Goal: Transaction & Acquisition: Book appointment/travel/reservation

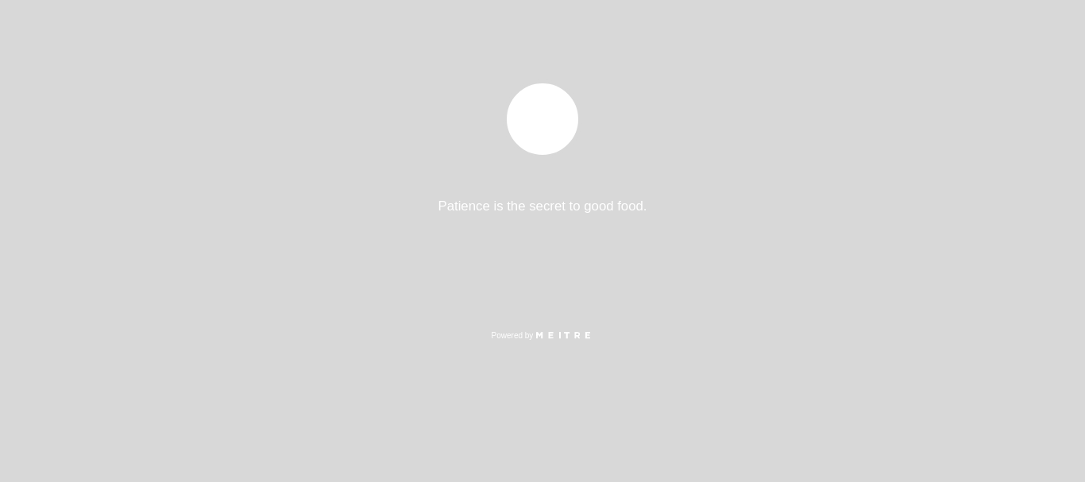
select select "es"
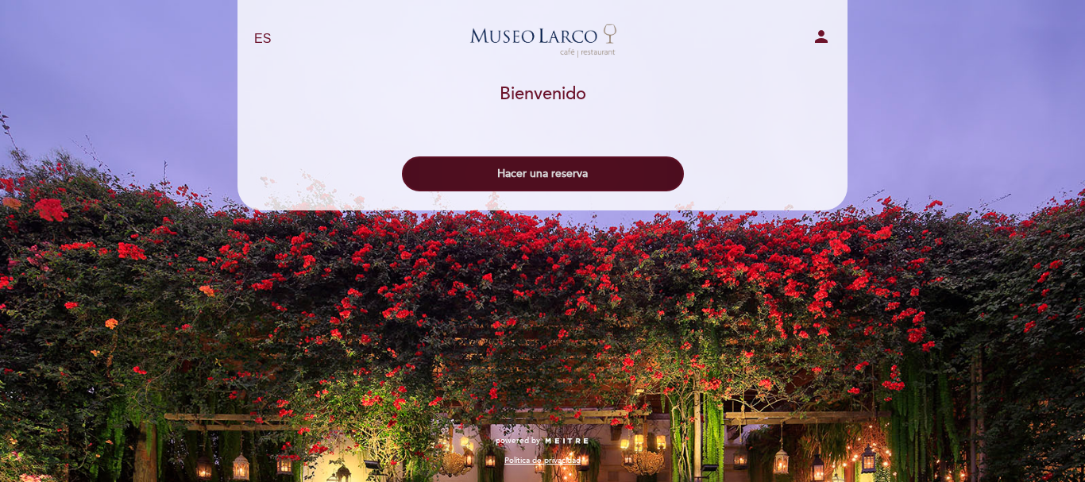
click at [572, 174] on button "Hacer una reserva" at bounding box center [543, 173] width 282 height 35
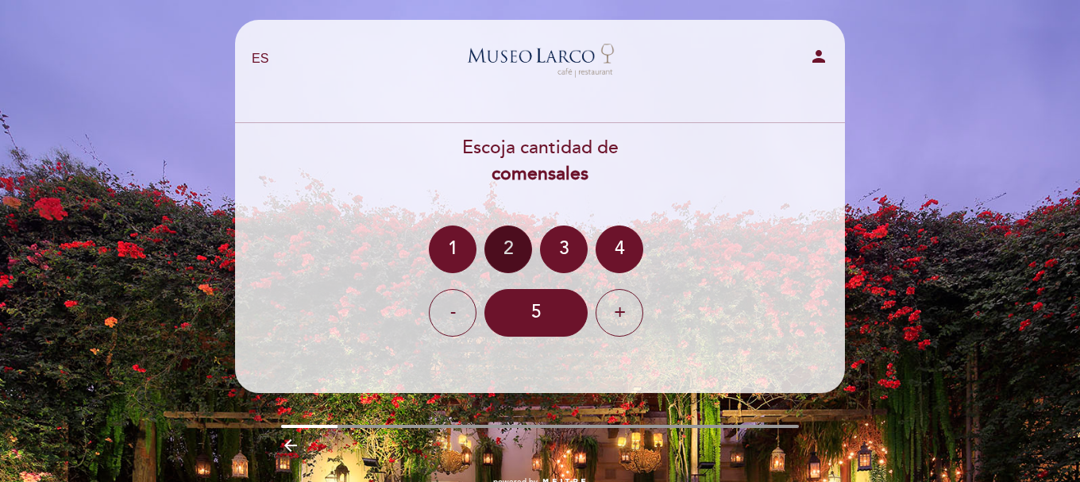
click at [508, 245] on div "2" at bounding box center [509, 250] width 48 height 48
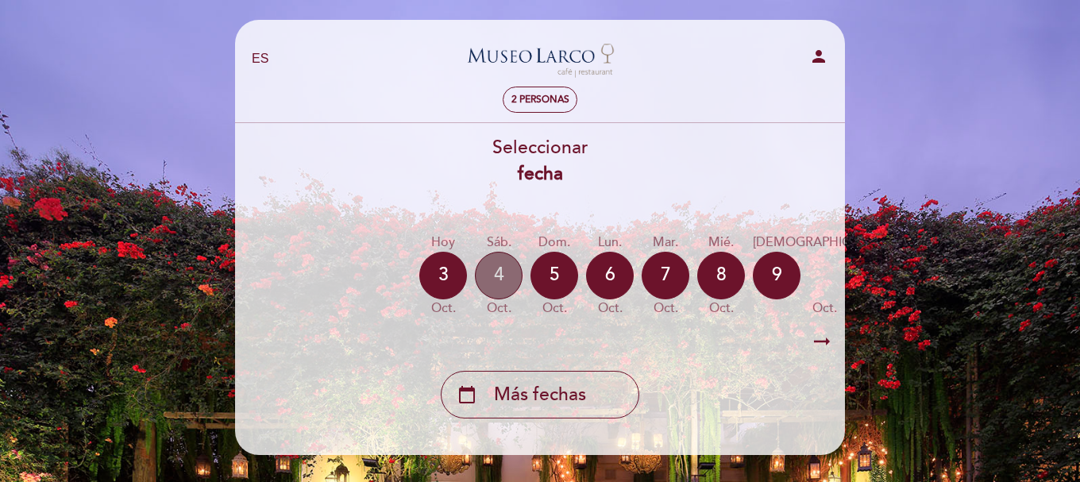
click at [492, 274] on div "4" at bounding box center [499, 276] width 48 height 48
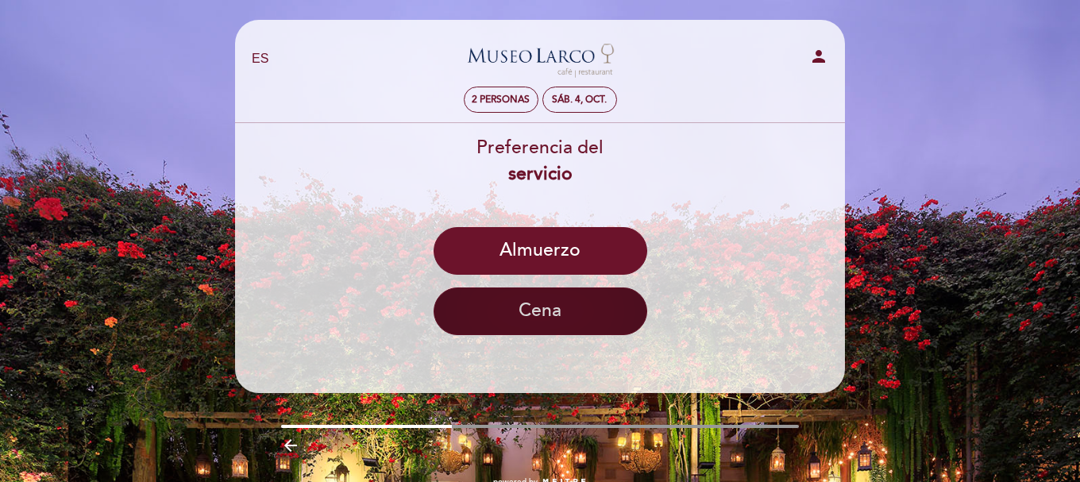
click at [550, 311] on button "Cena" at bounding box center [541, 312] width 214 height 48
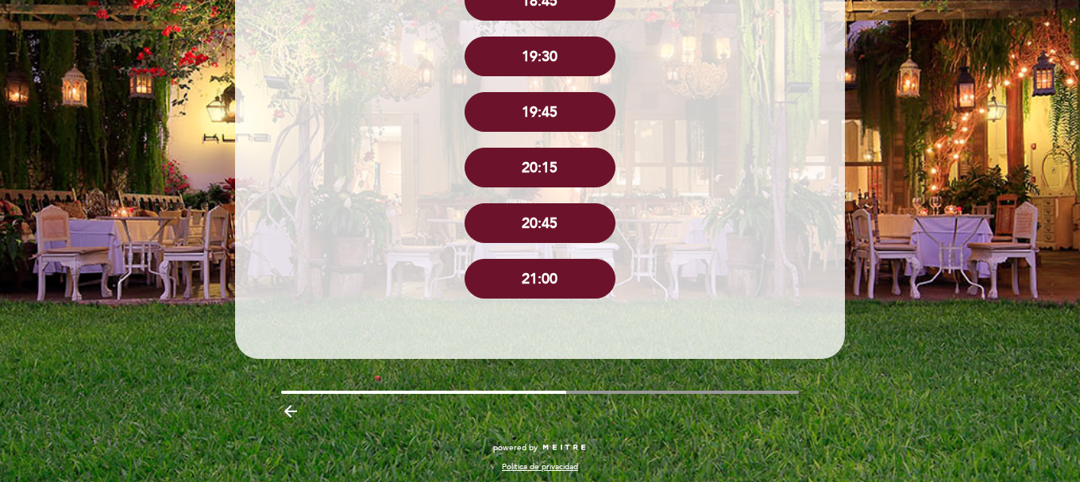
scroll to position [556, 0]
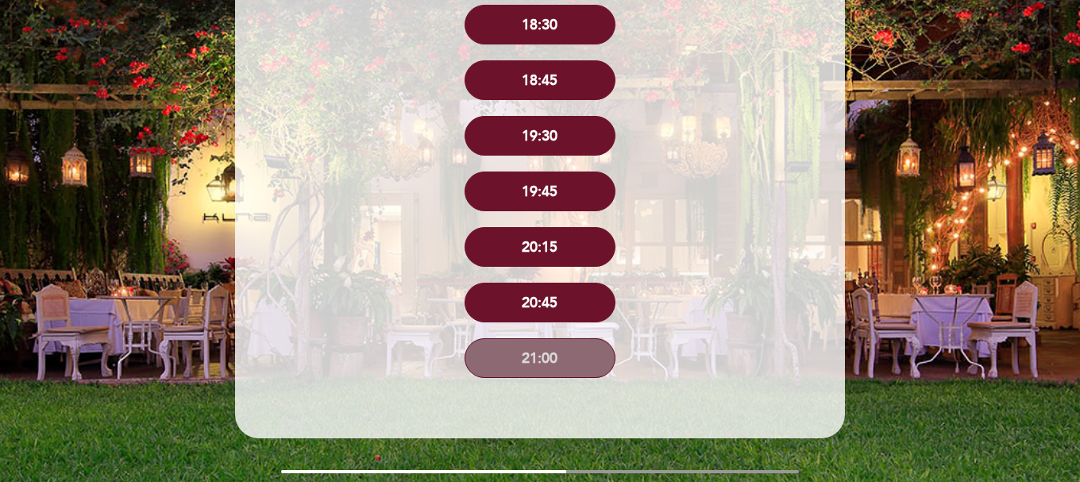
click at [527, 366] on button "21:00" at bounding box center [540, 358] width 151 height 40
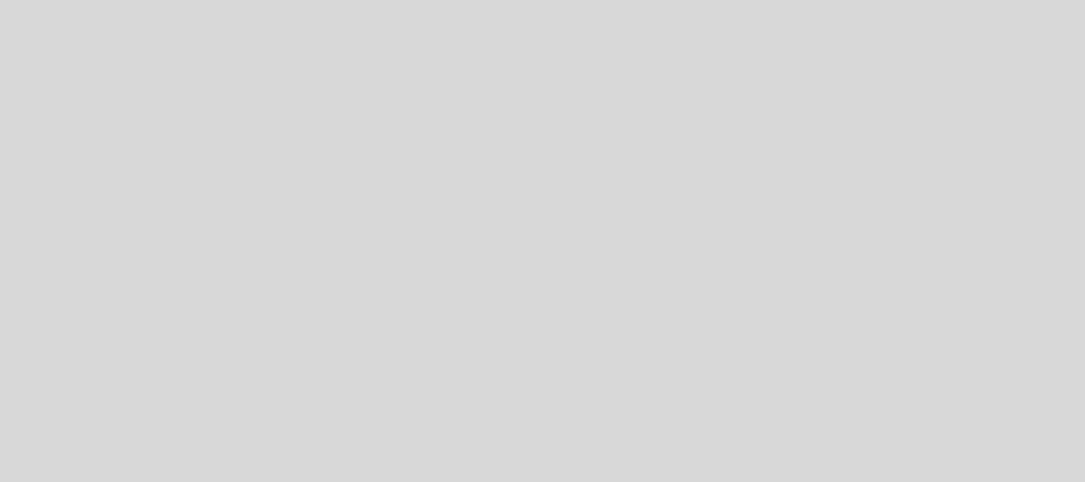
select select "es"
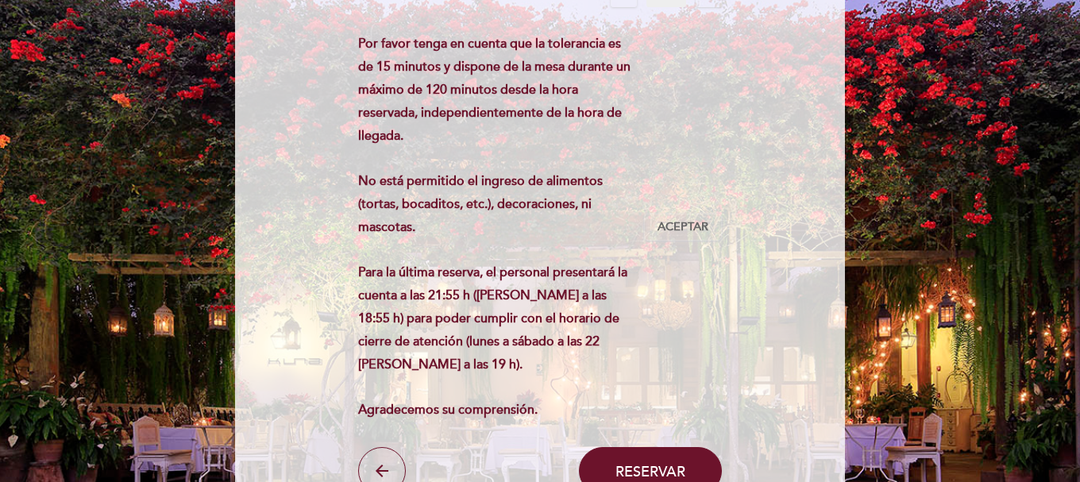
scroll to position [318, 0]
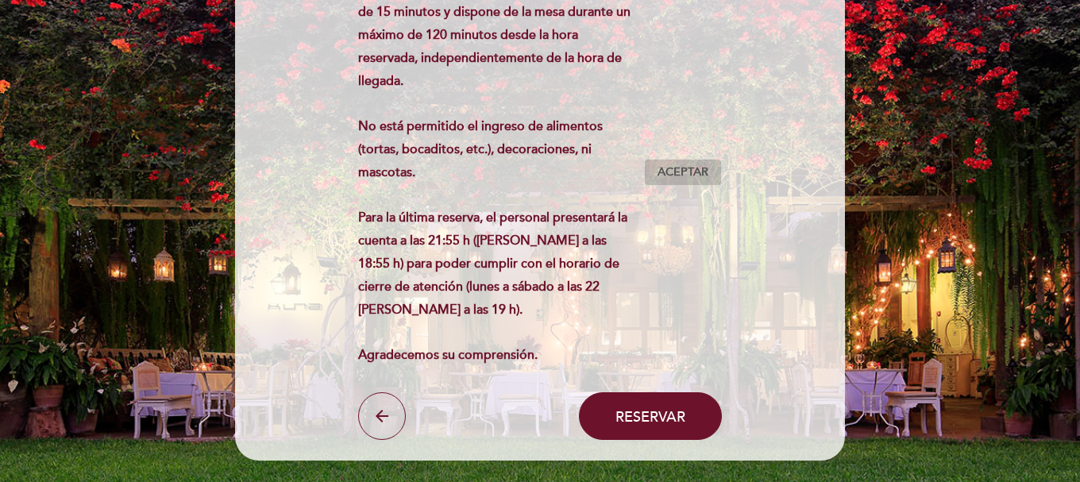
click at [685, 175] on span "Aceptar" at bounding box center [683, 172] width 51 height 17
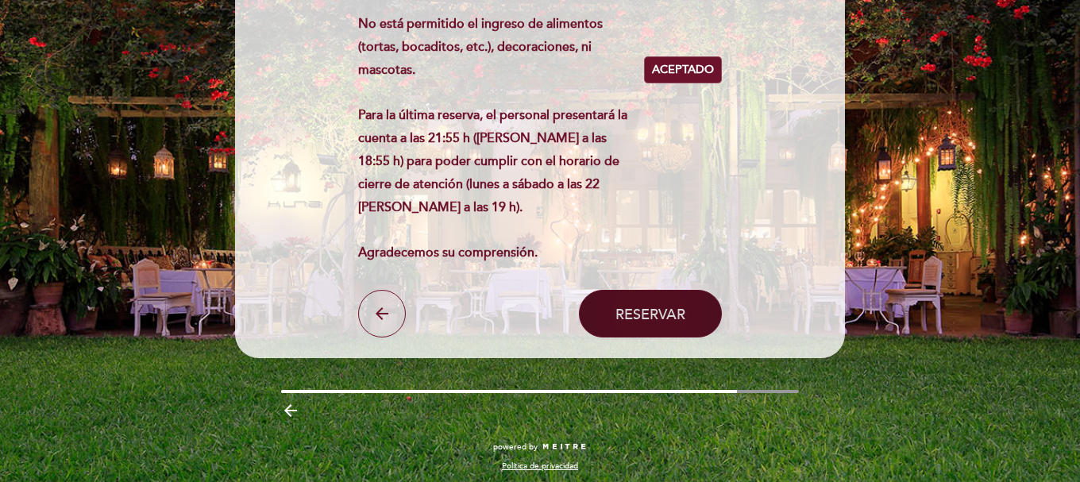
scroll to position [426, 0]
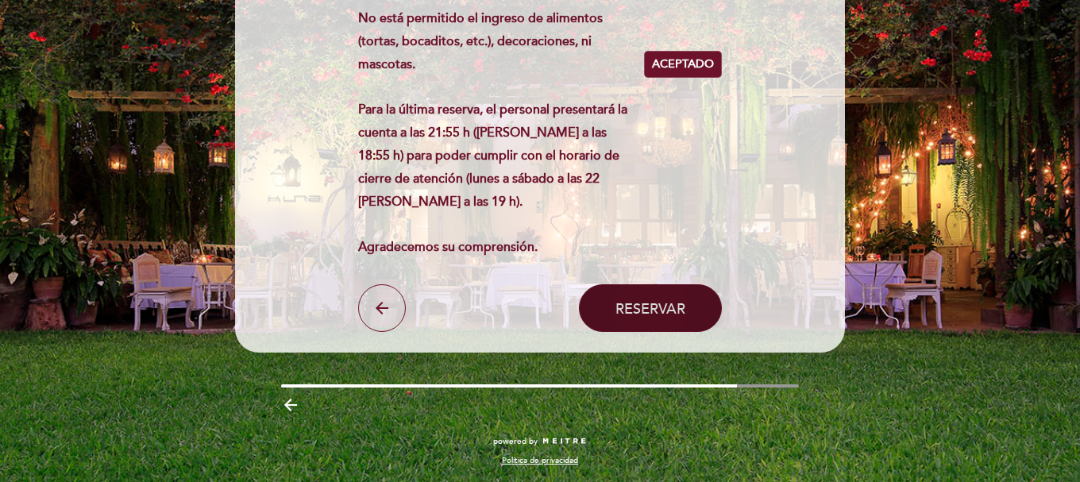
click at [674, 302] on span "Reservar" at bounding box center [651, 307] width 70 height 17
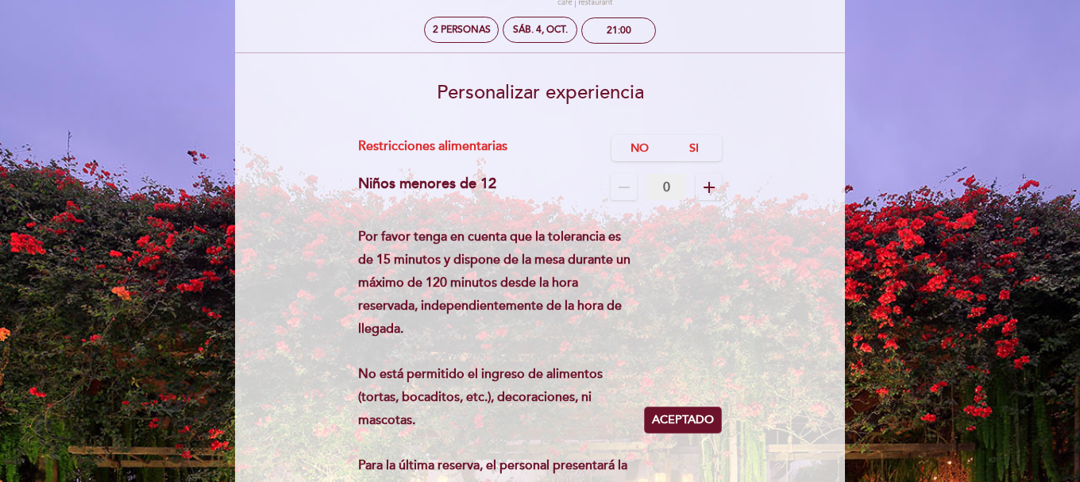
scroll to position [29, 0]
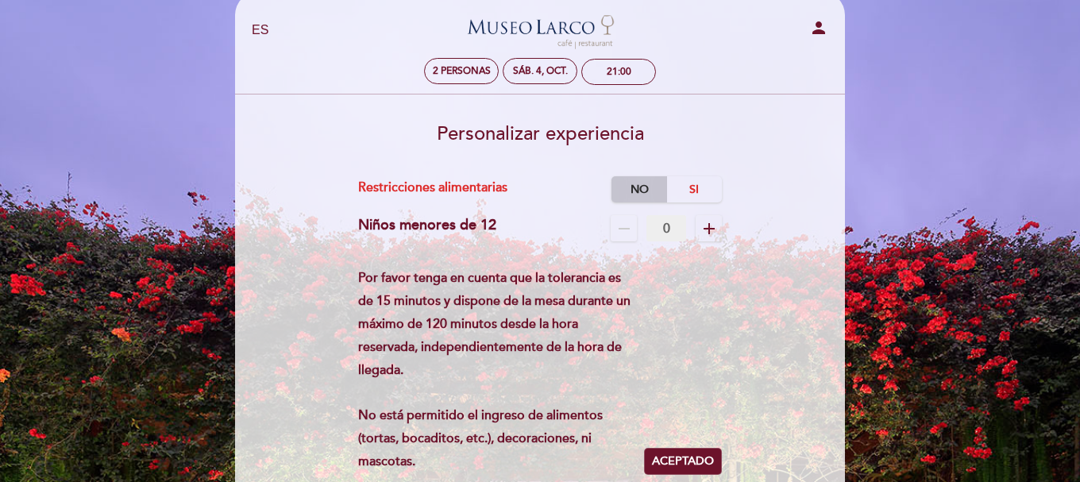
click at [643, 190] on label "No" at bounding box center [640, 189] width 56 height 26
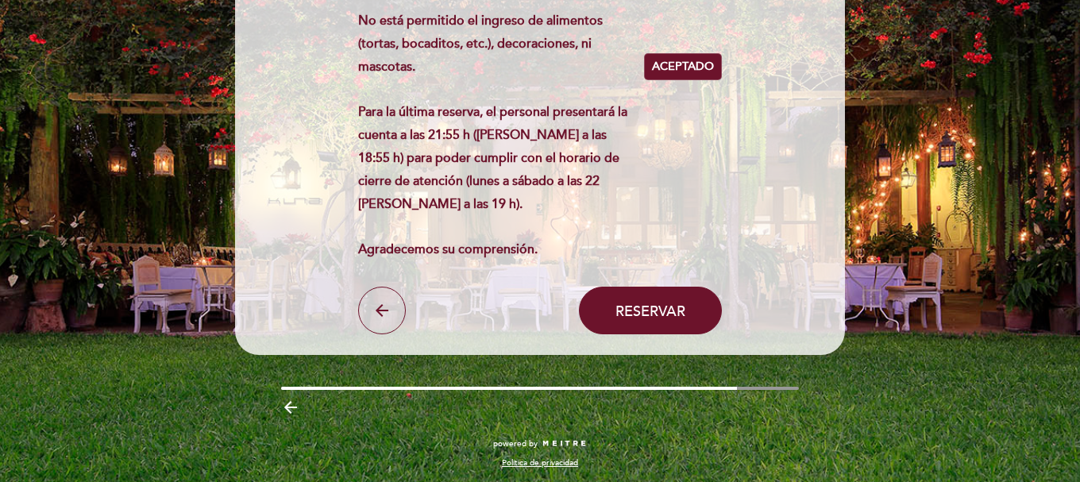
scroll to position [426, 0]
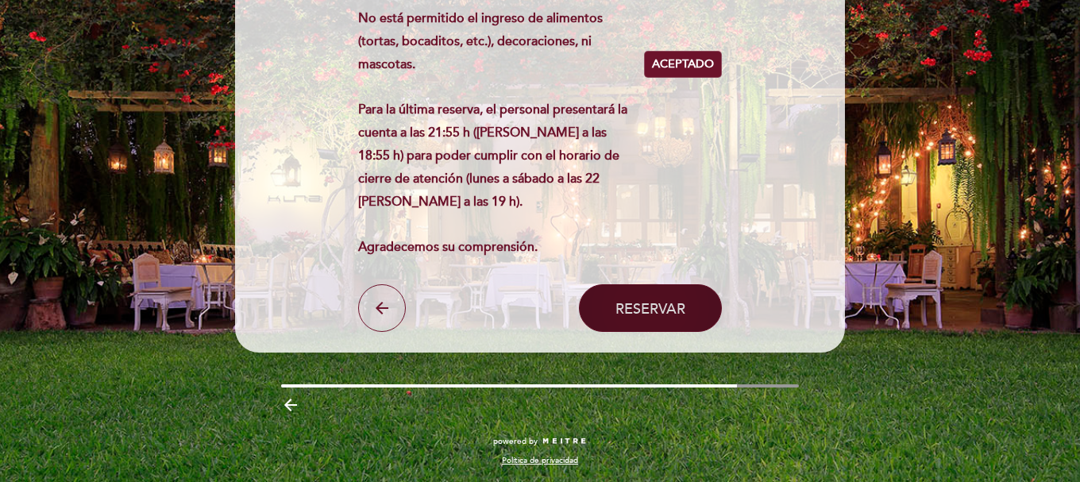
click at [667, 306] on span "Reservar" at bounding box center [651, 307] width 70 height 17
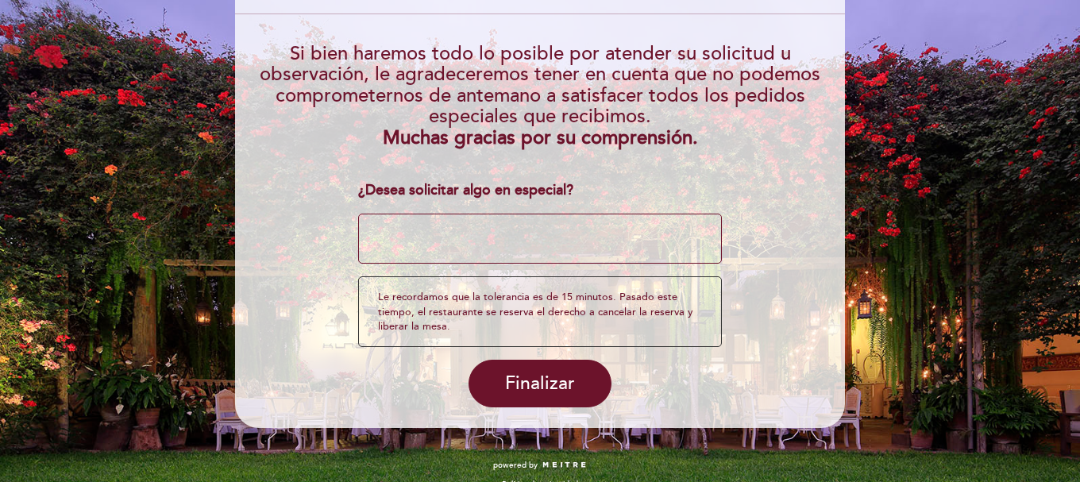
scroll to position [177, 0]
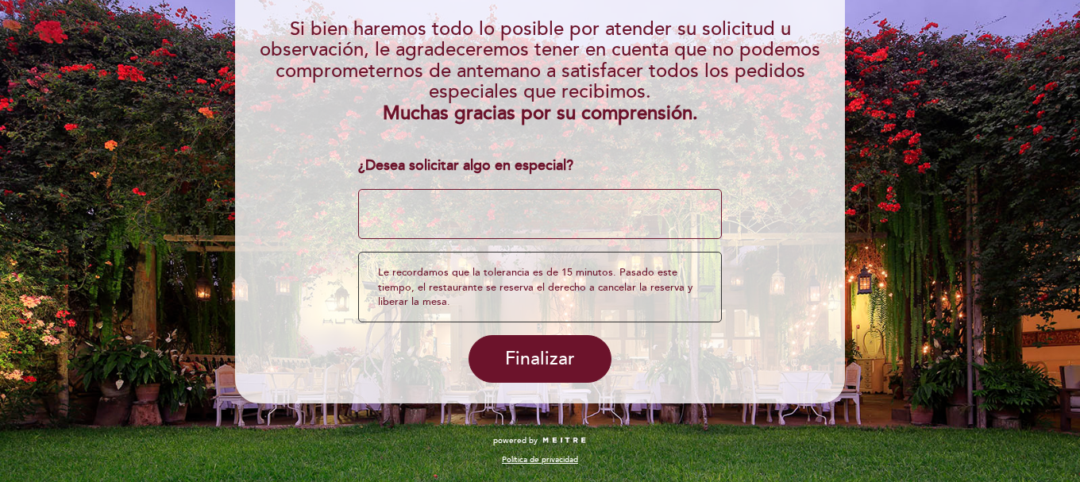
click at [477, 218] on textarea at bounding box center [540, 214] width 365 height 51
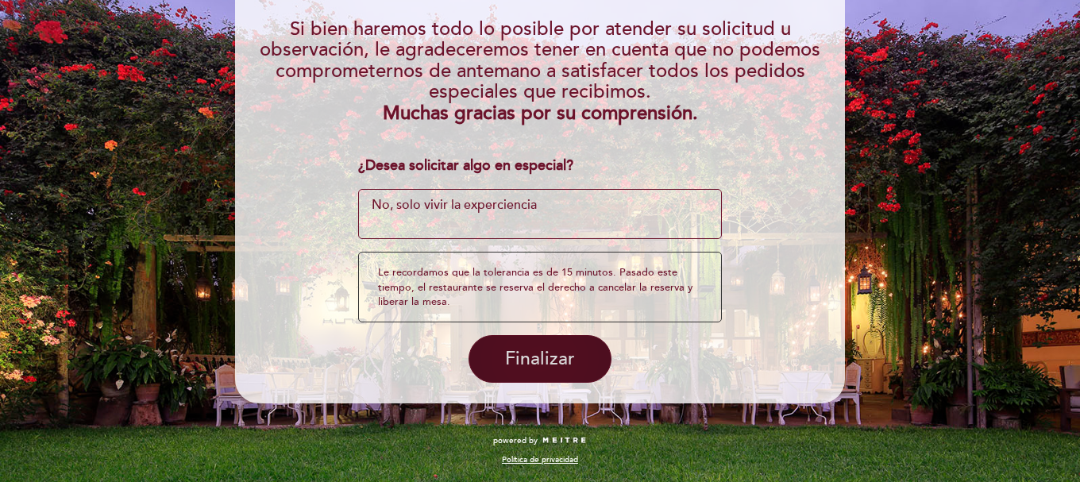
type textarea "No, solo vivir la experciencia"
click at [534, 357] on span "Finalizar" at bounding box center [540, 359] width 70 height 22
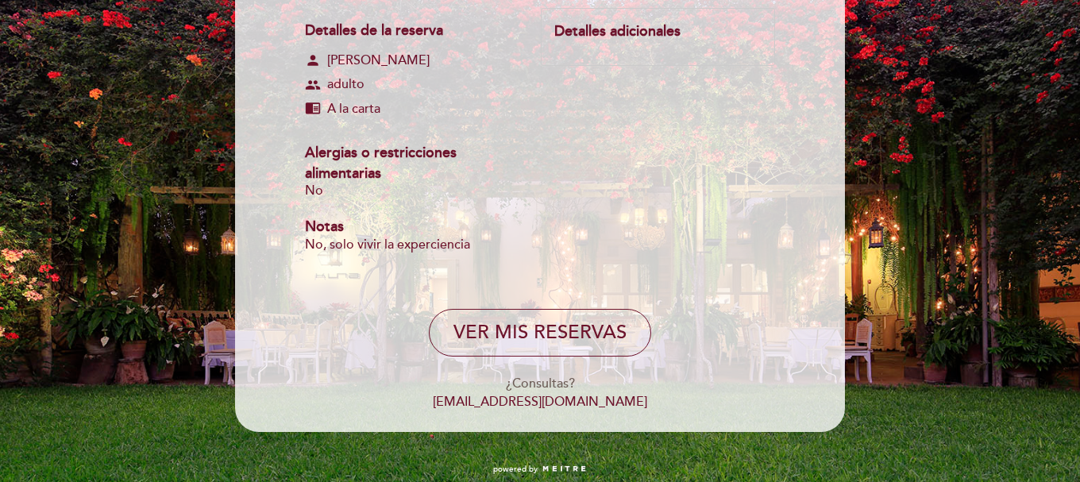
scroll to position [268, 0]
